Goal: Task Accomplishment & Management: Use online tool/utility

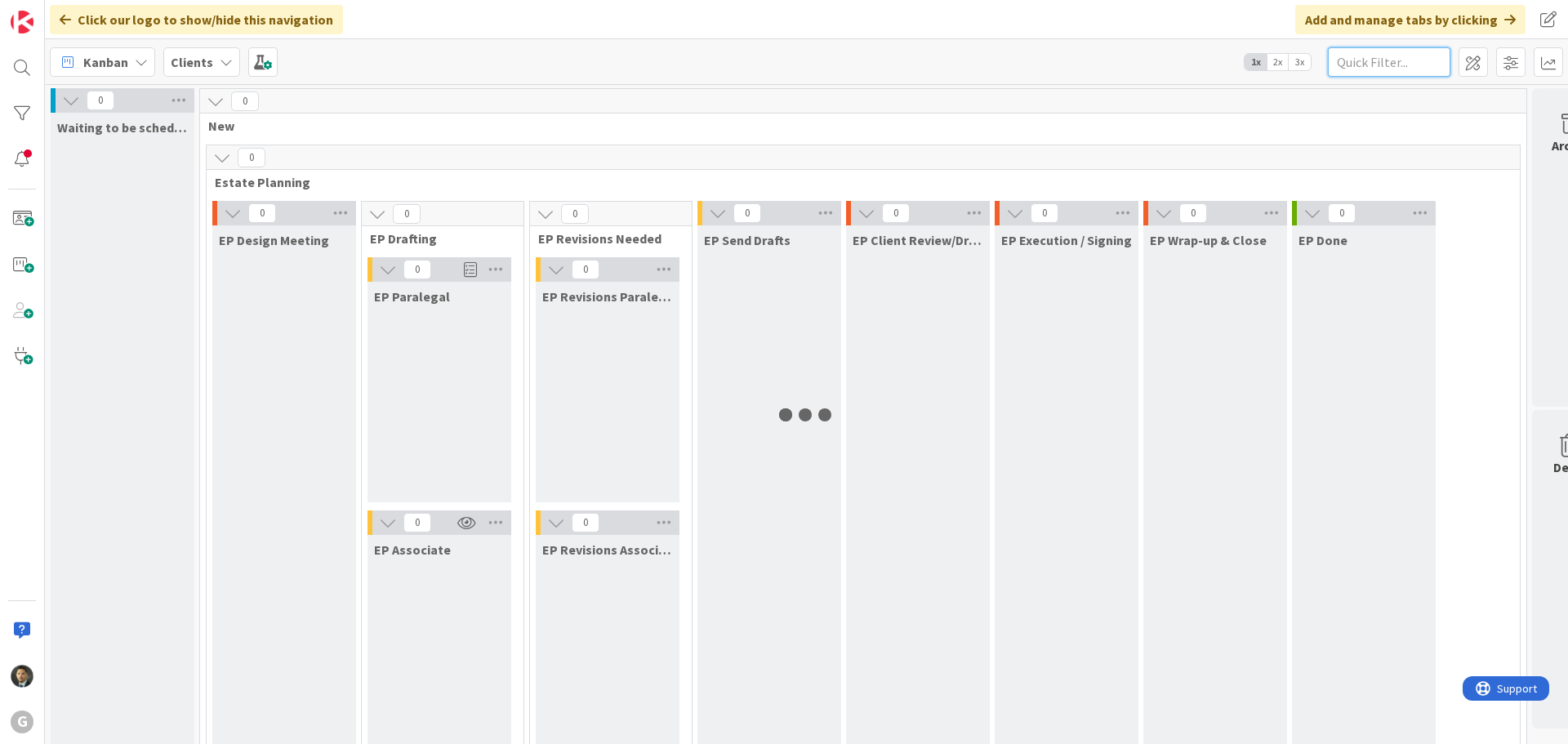
click at [1392, 59] on input "text" at bounding box center [1389, 62] width 123 height 29
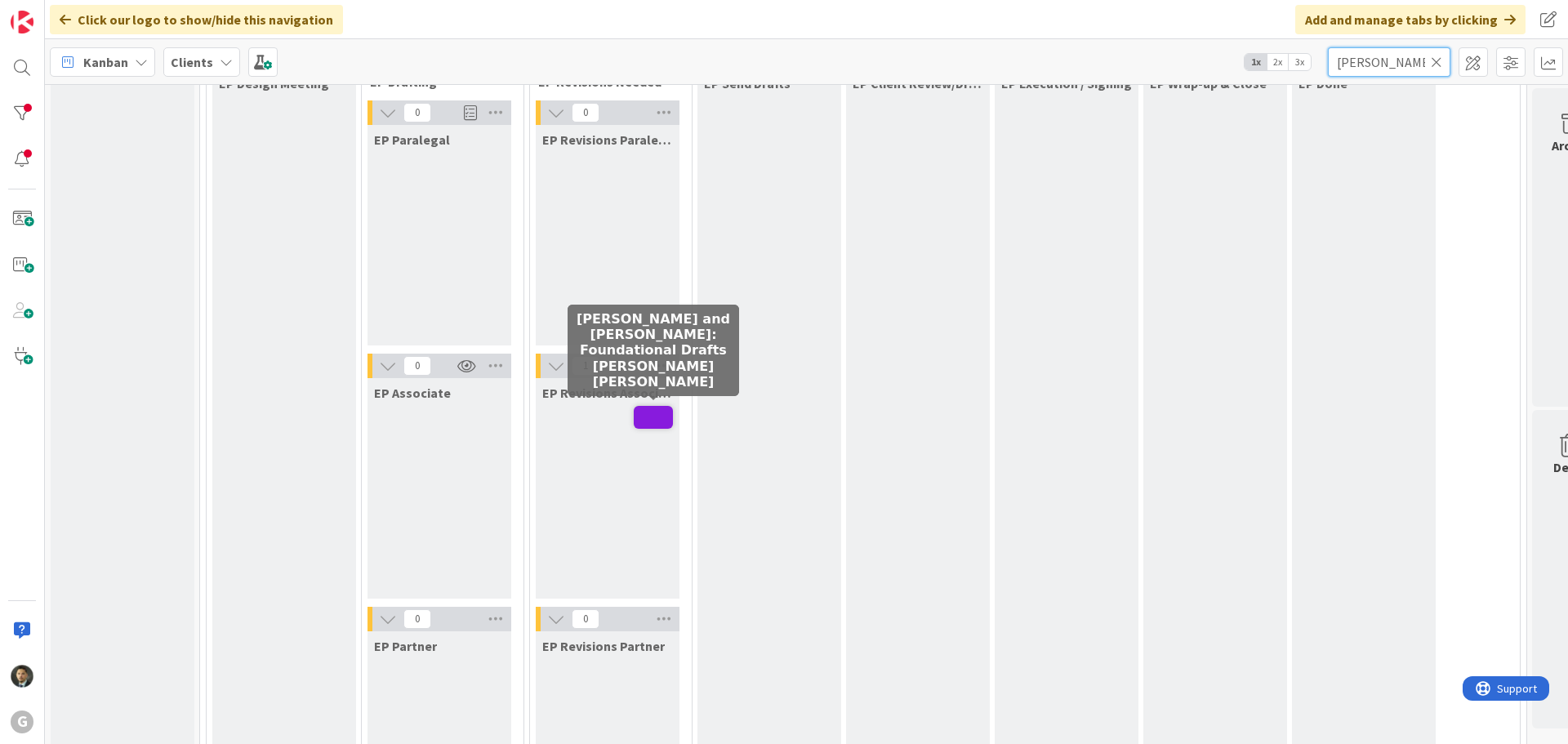
scroll to position [163, 0]
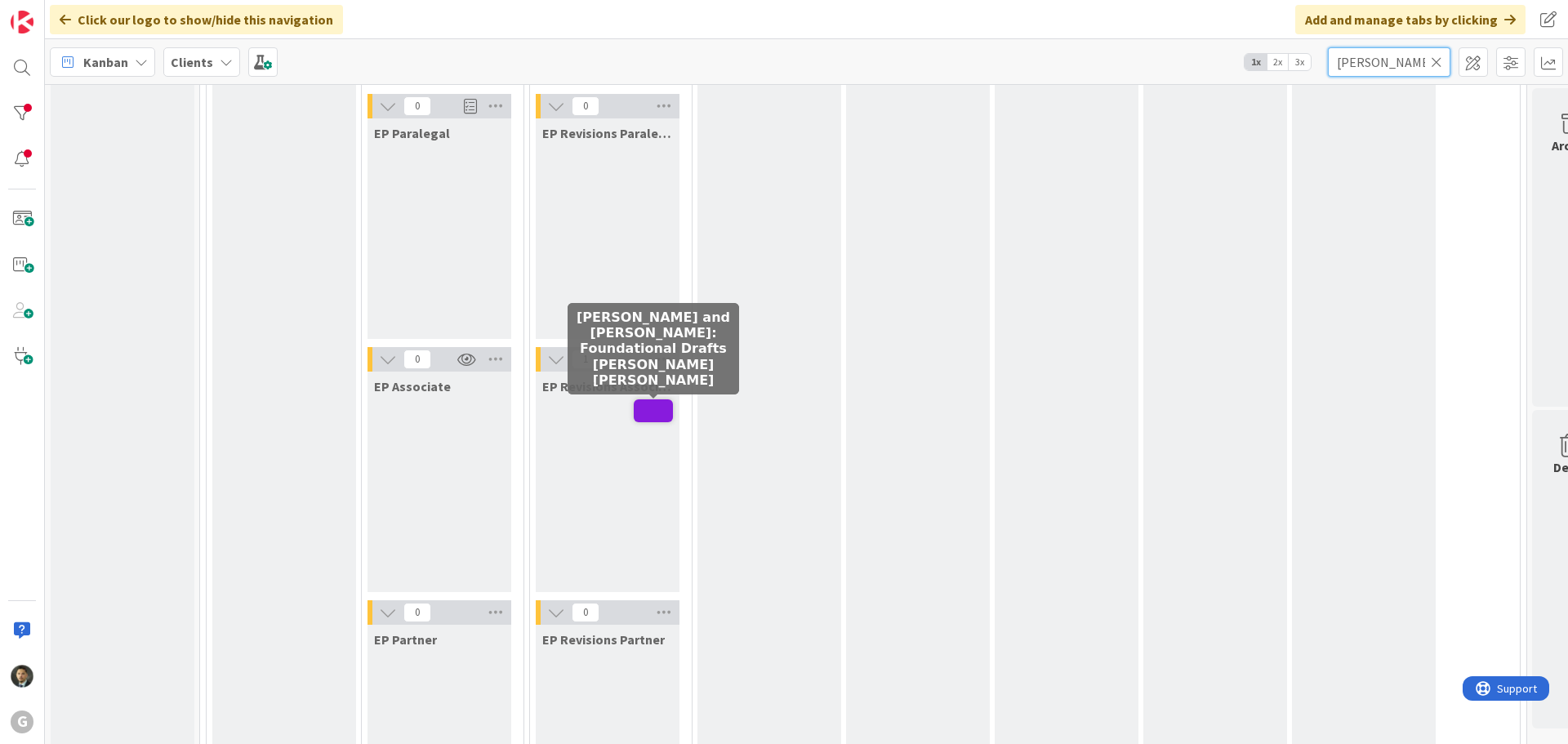
type input "[PERSON_NAME]"
click at [659, 416] on span at bounding box center [654, 411] width 39 height 23
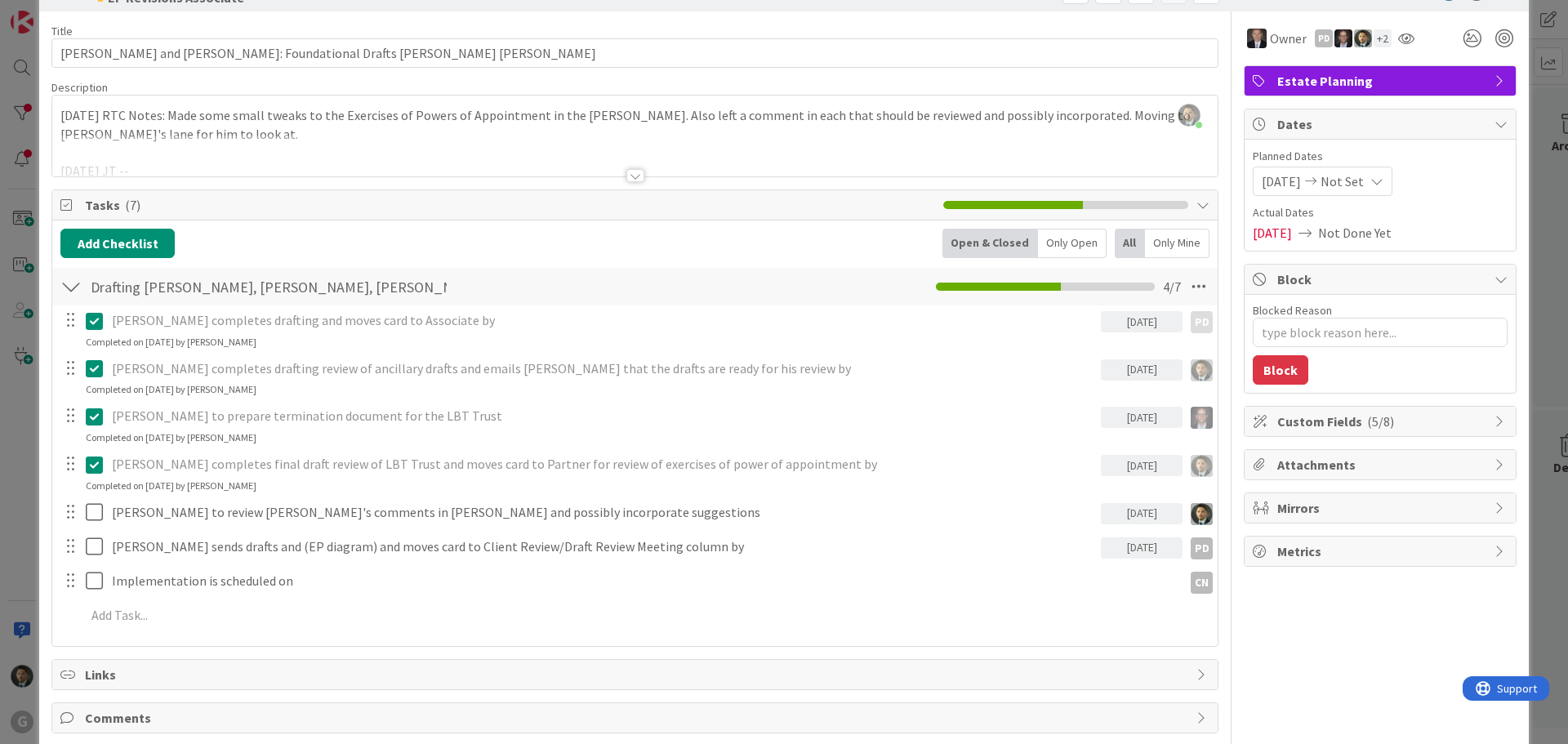
scroll to position [82, 0]
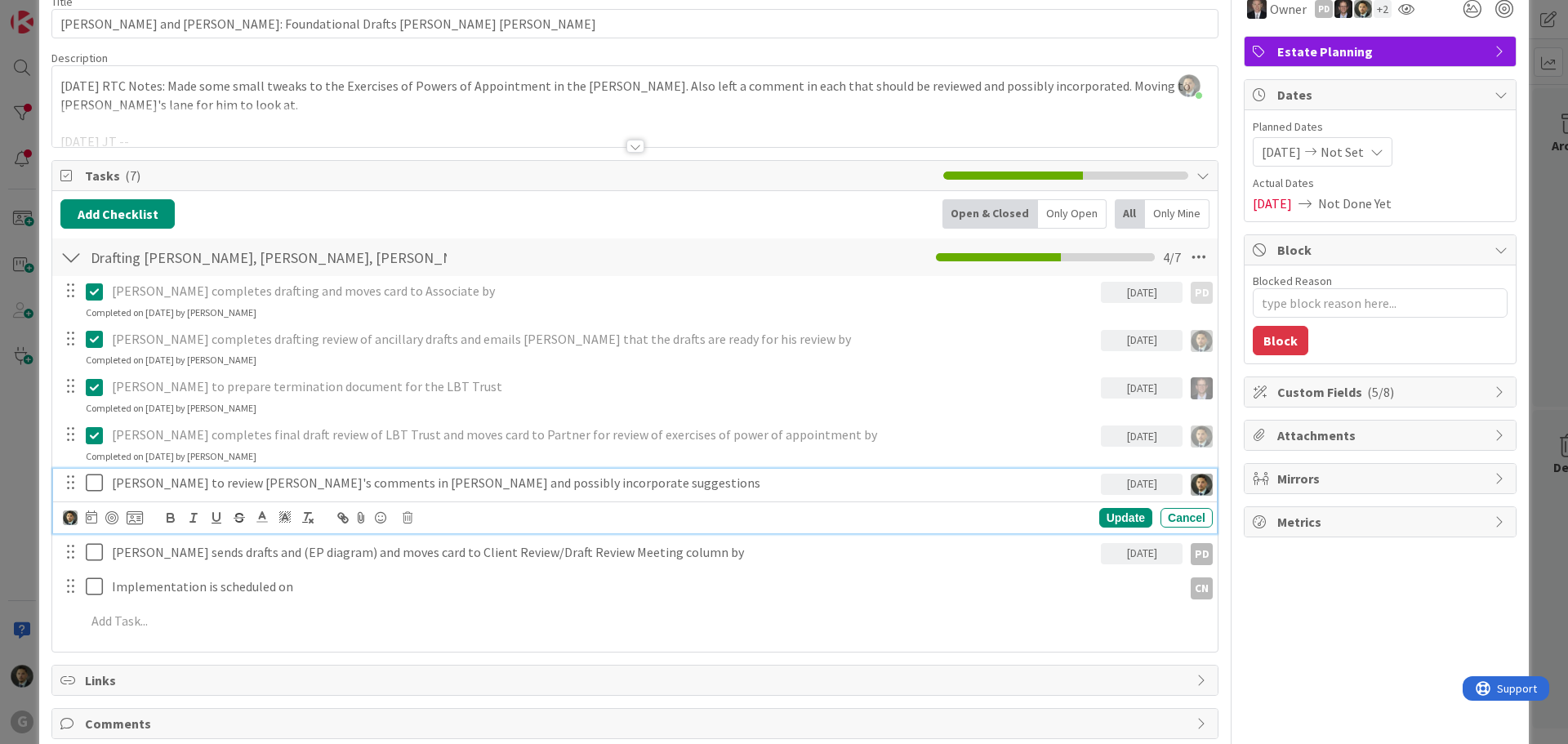
click at [100, 479] on icon at bounding box center [97, 482] width 24 height 19
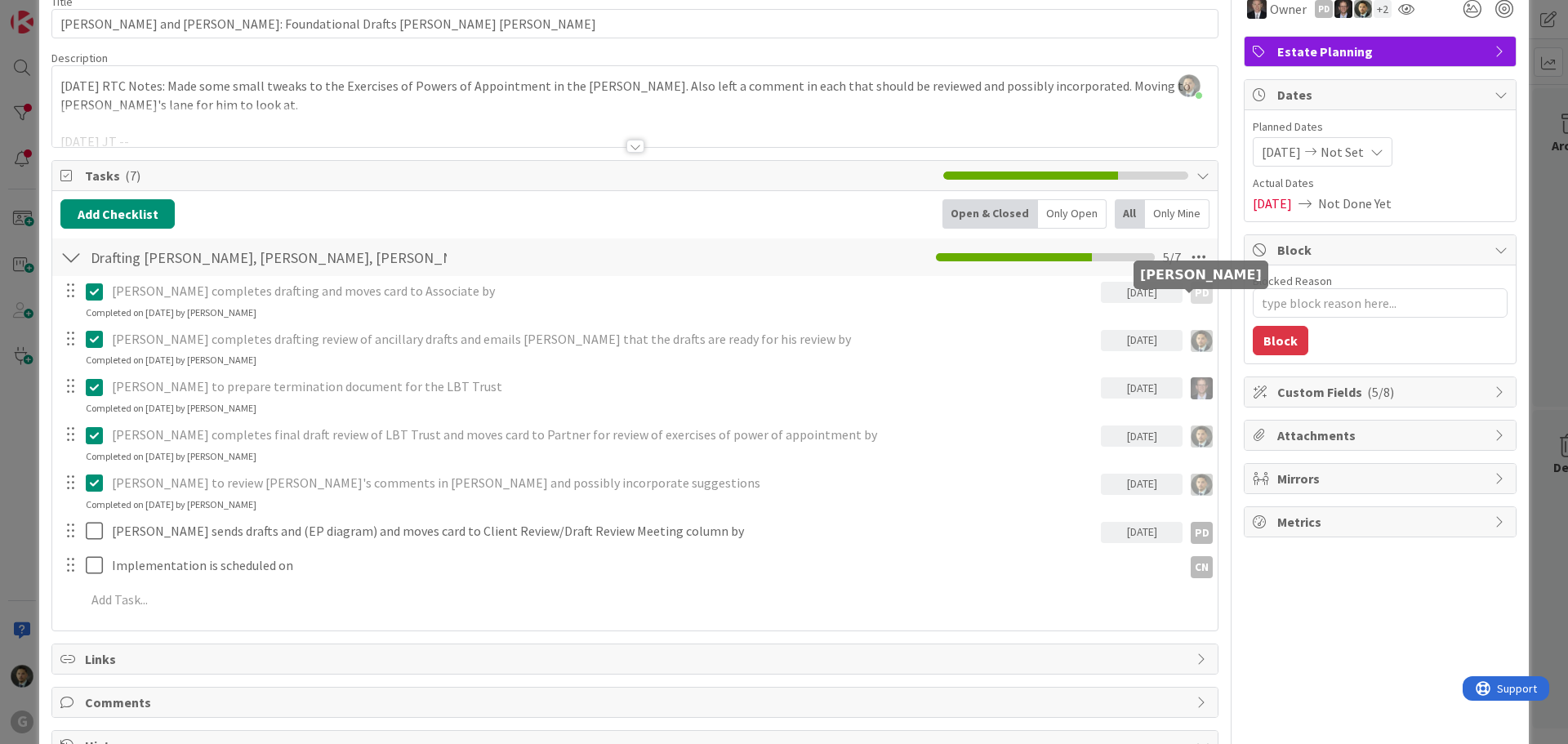
scroll to position [0, 0]
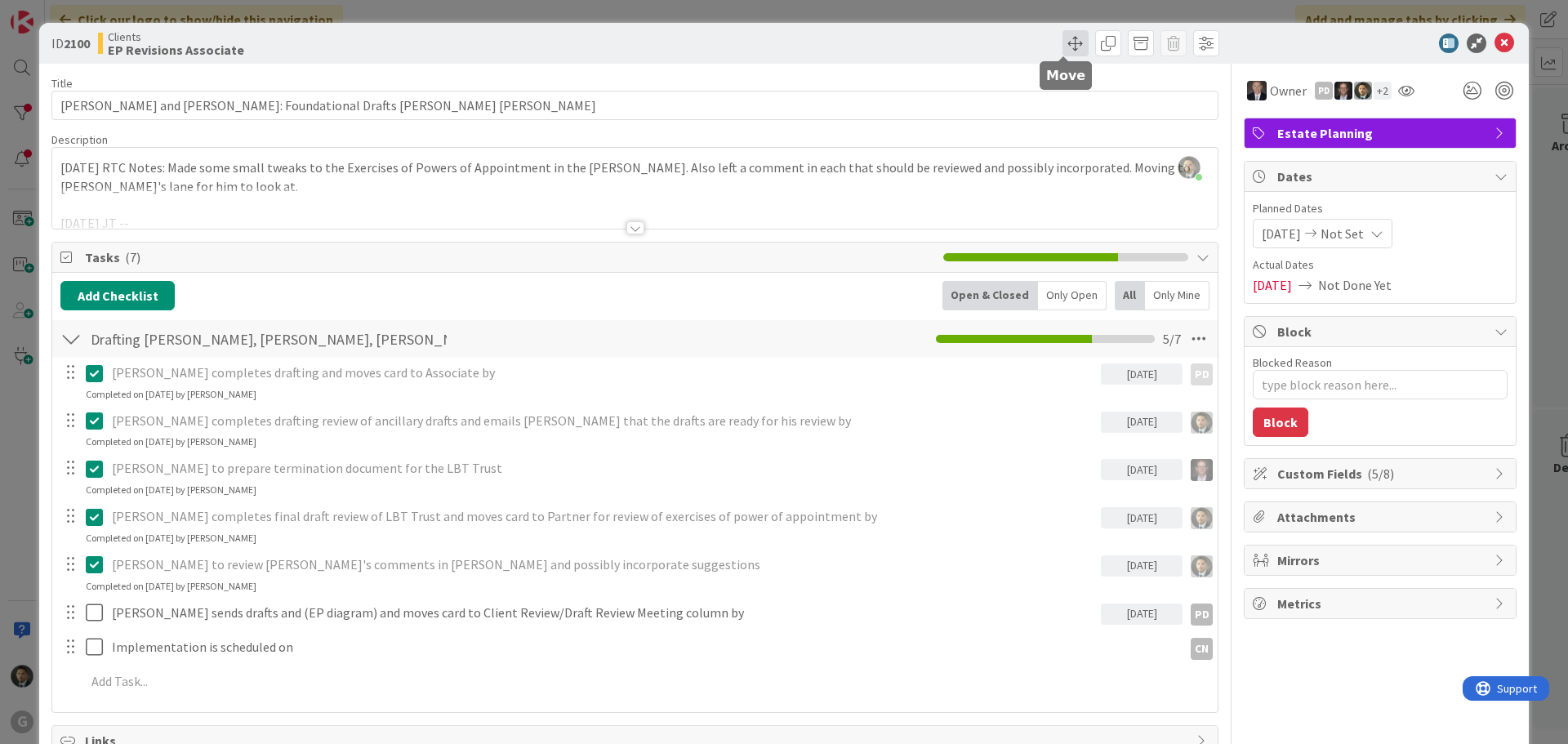
click at [1062, 51] on span at bounding box center [1075, 43] width 26 height 26
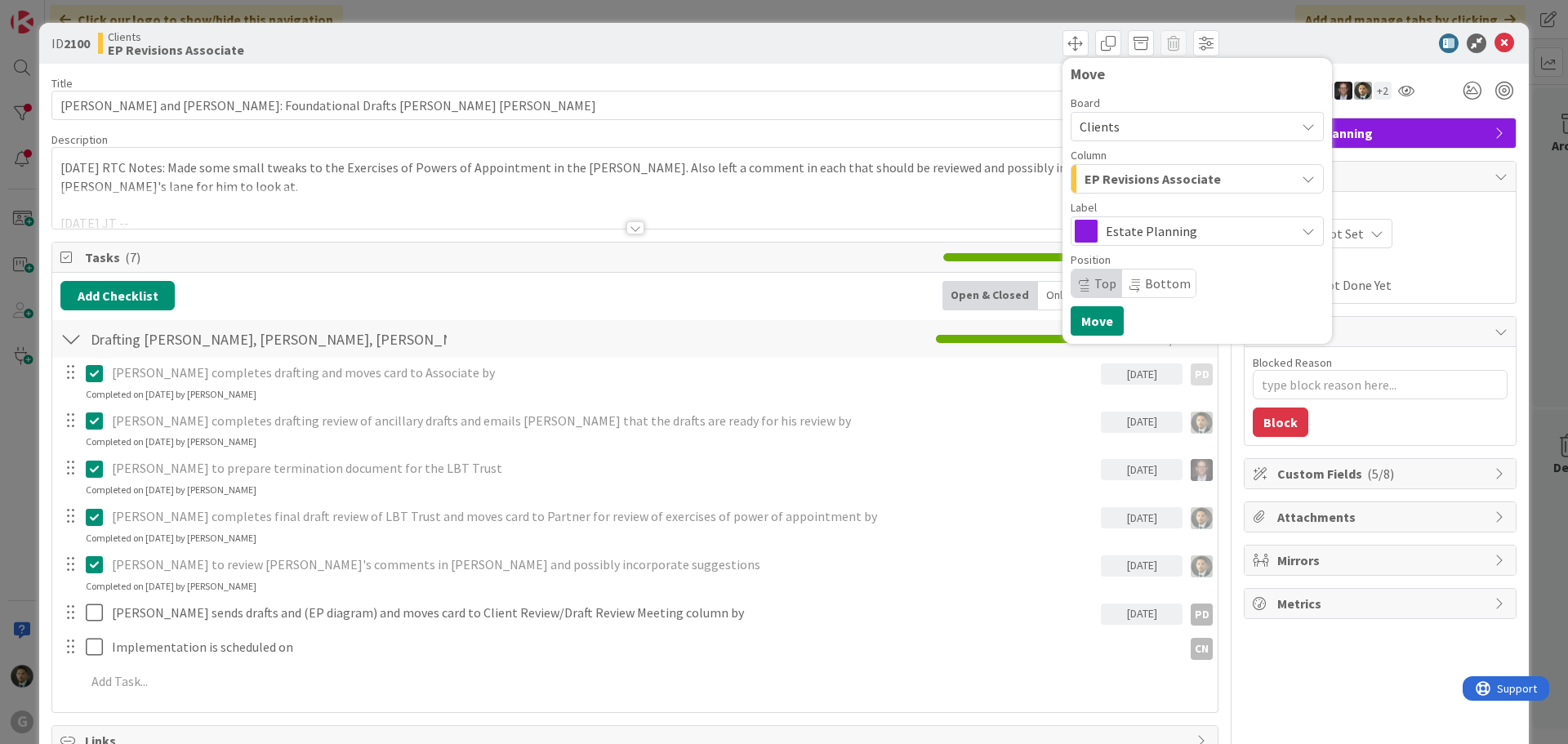
click at [1132, 192] on button "EP Revisions Associate" at bounding box center [1197, 179] width 253 height 29
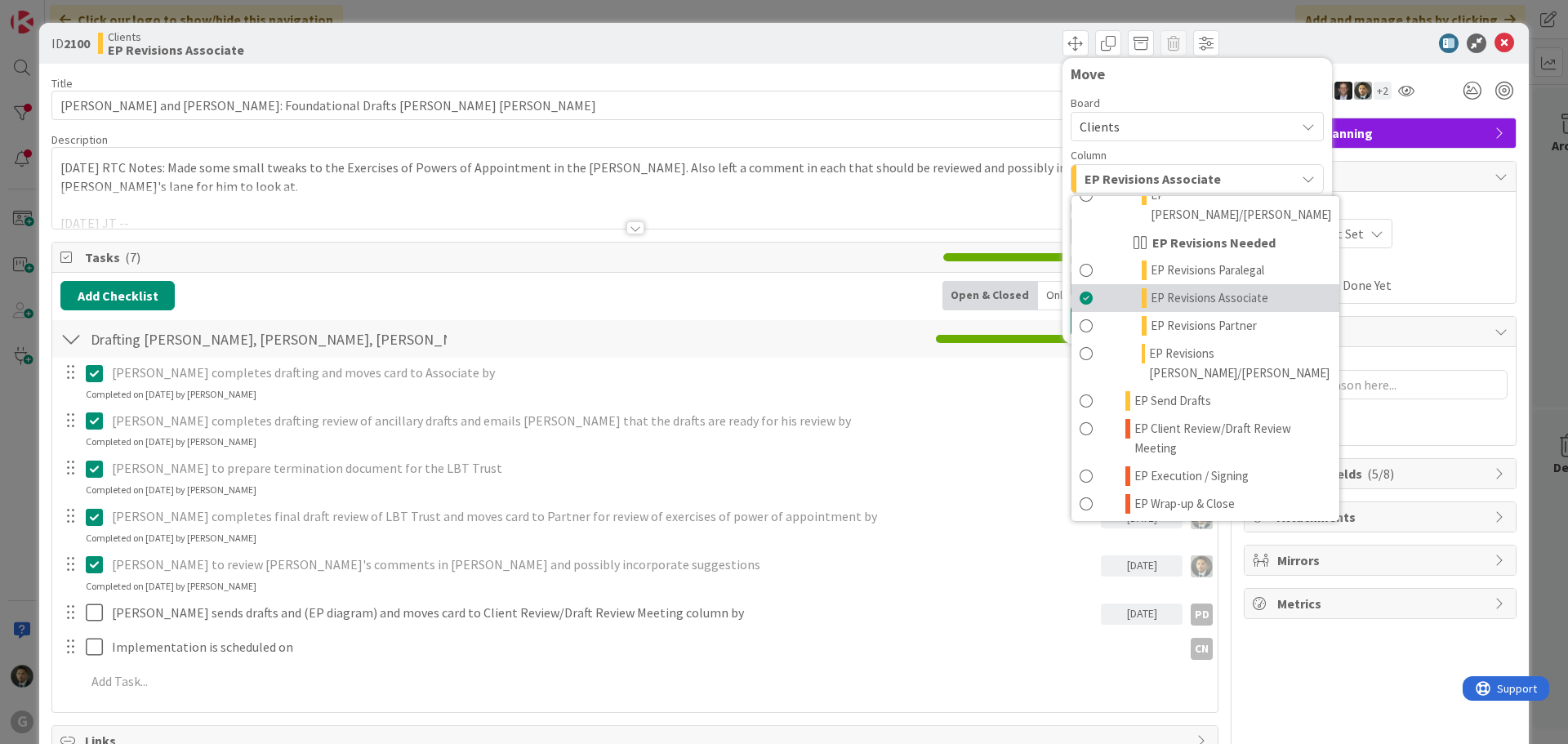
scroll to position [245, 0]
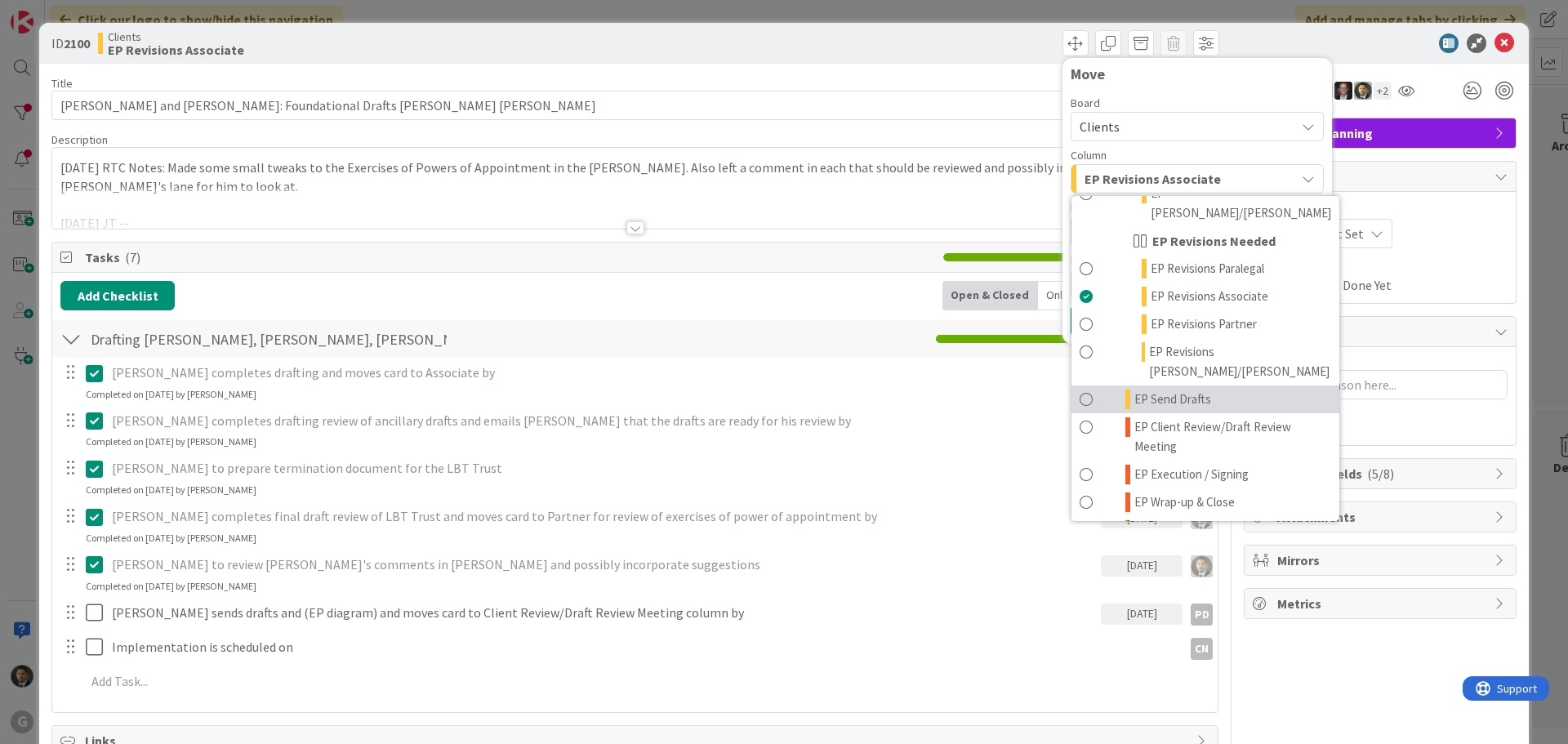
click at [1151, 389] on span "EP Send Drafts" at bounding box center [1172, 399] width 77 height 19
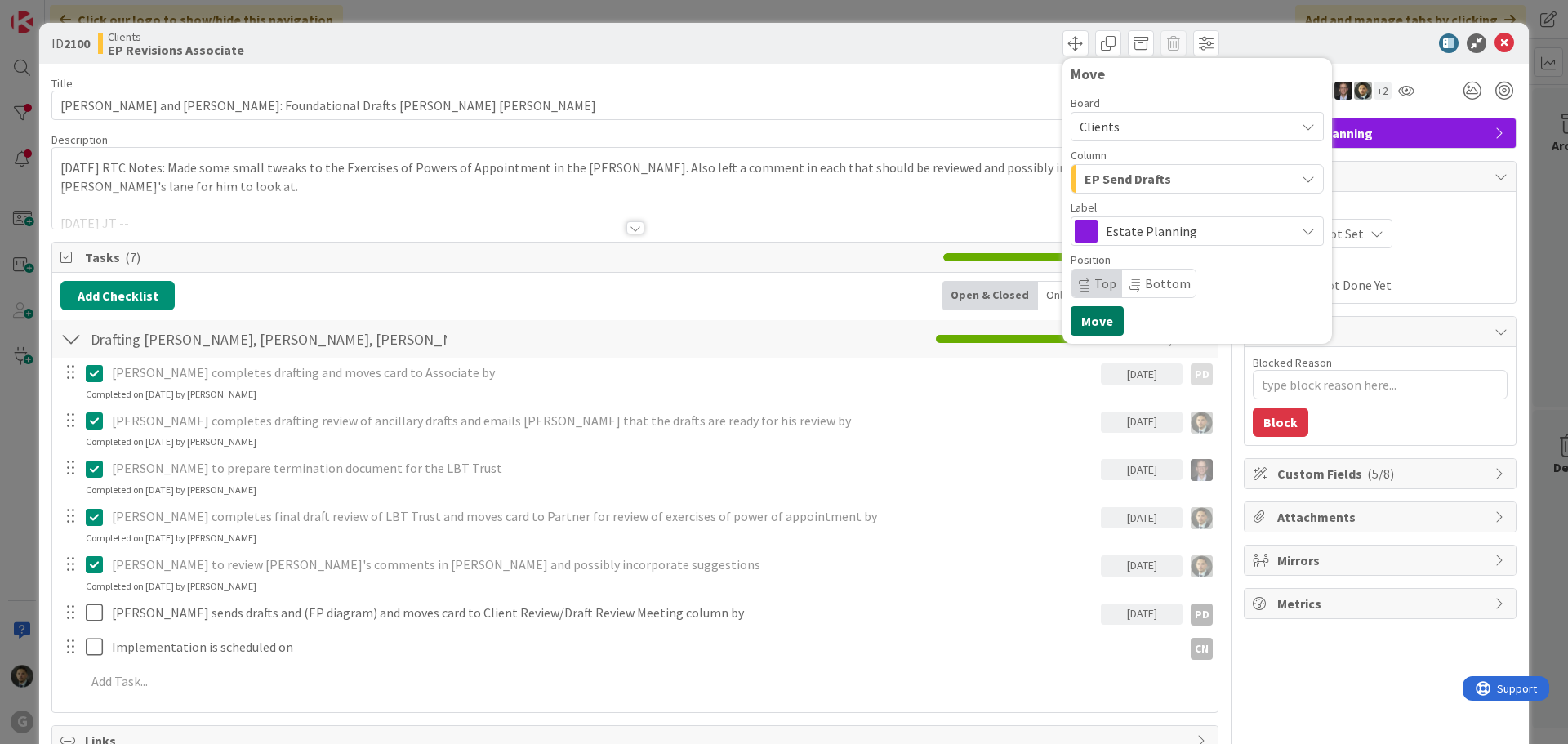
click at [1092, 318] on button "Move" at bounding box center [1097, 321] width 53 height 29
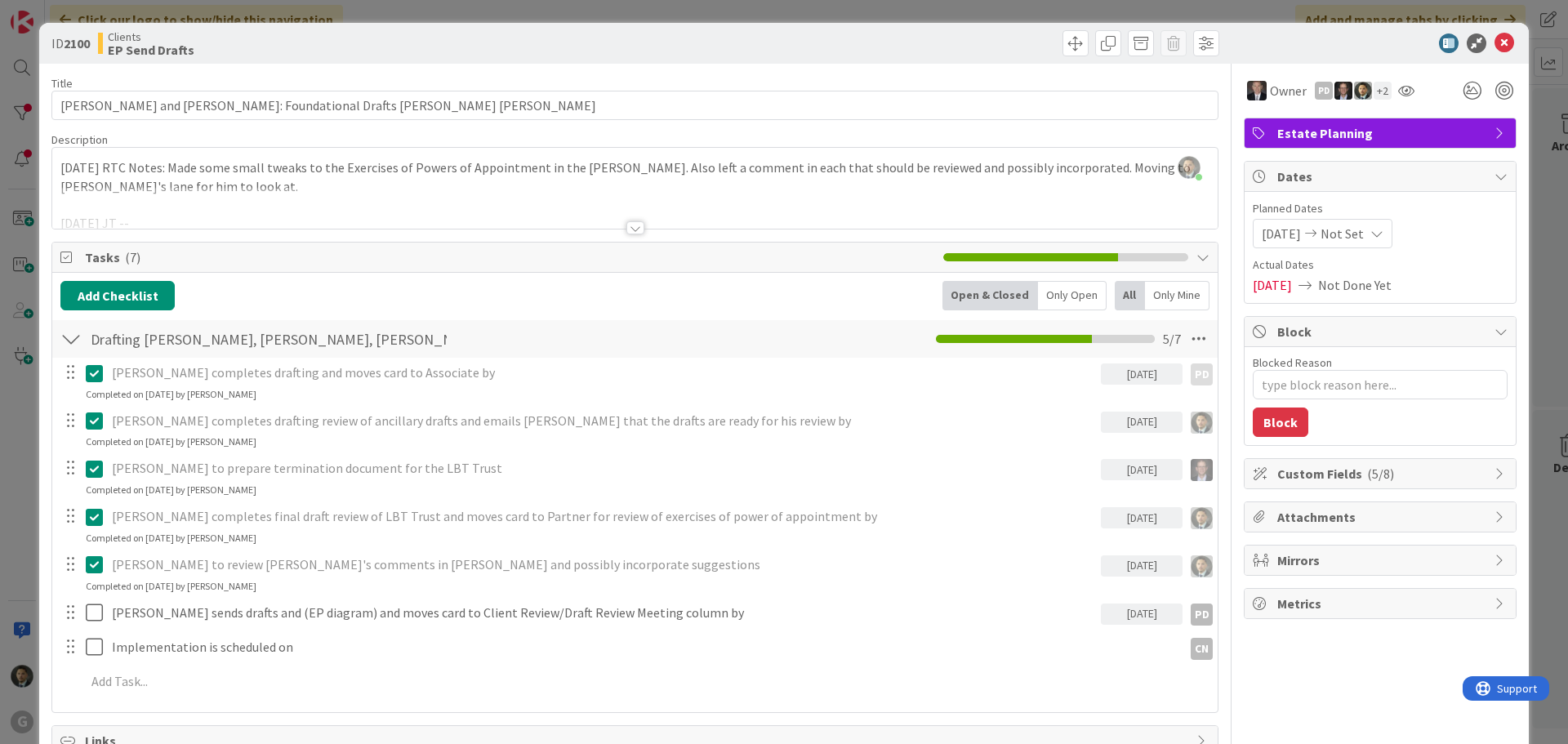
type textarea "x"
